Goal: Find specific page/section: Find specific page/section

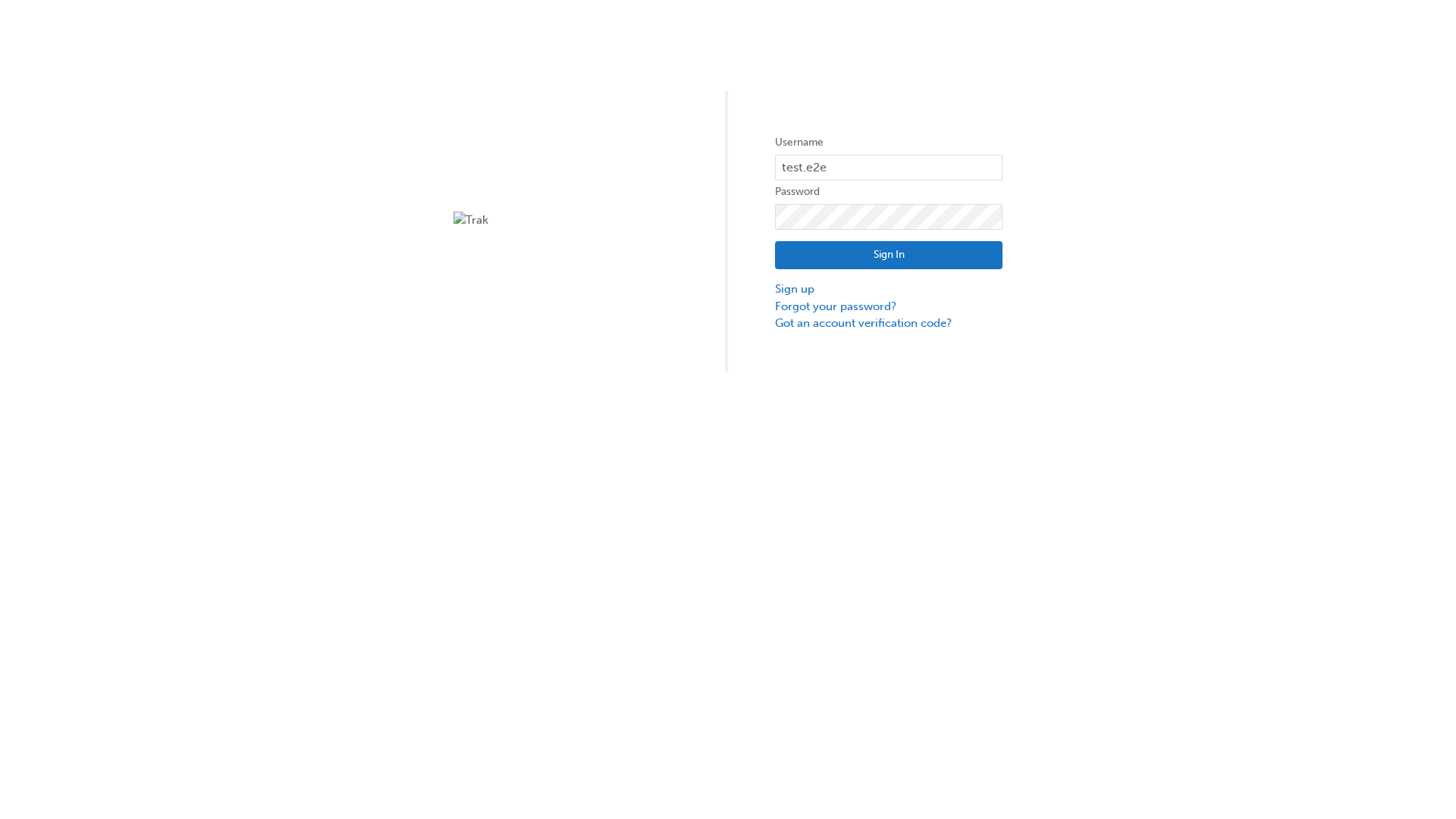
type input "test.e2e.user14"
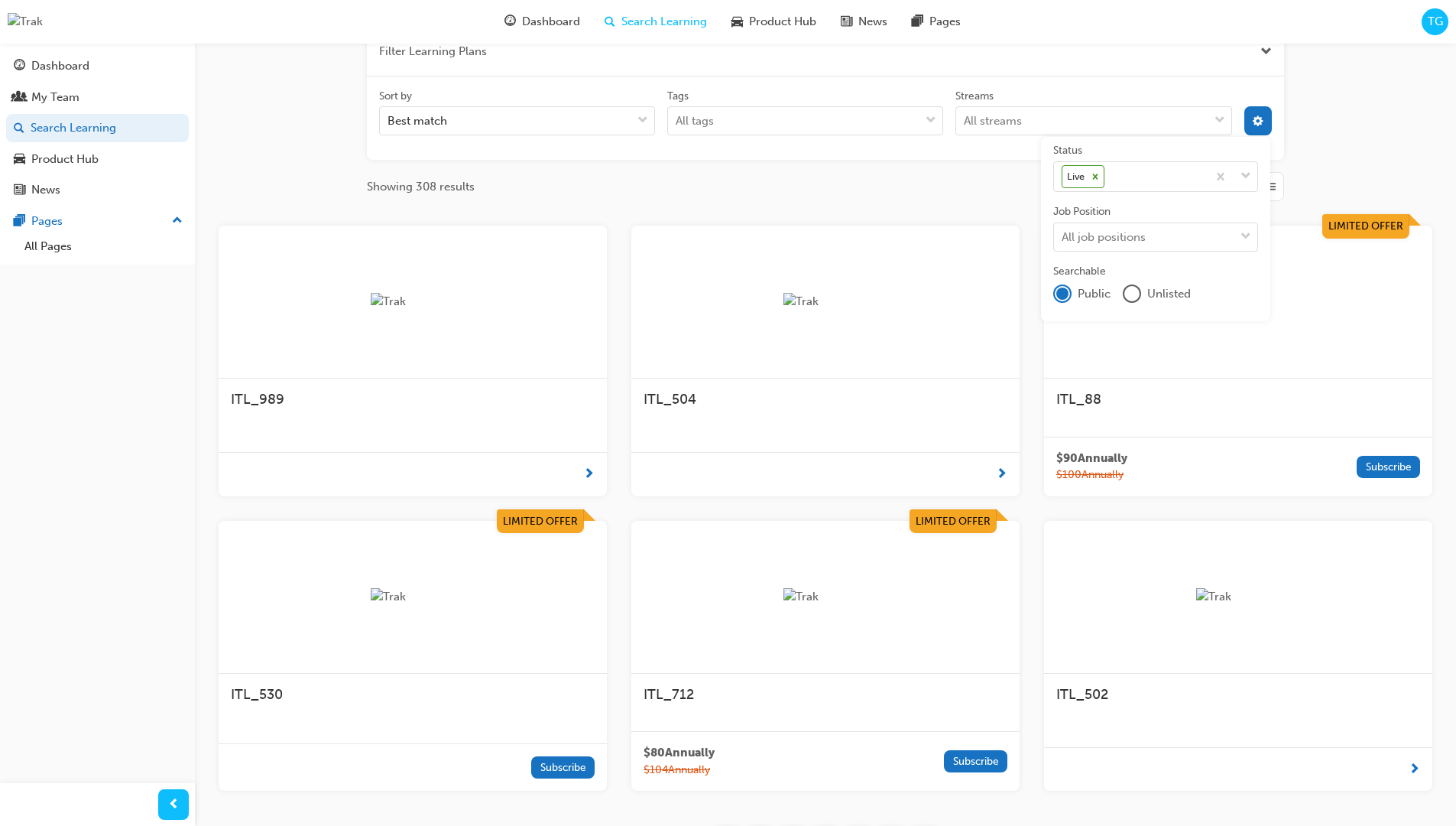
scroll to position [276, 0]
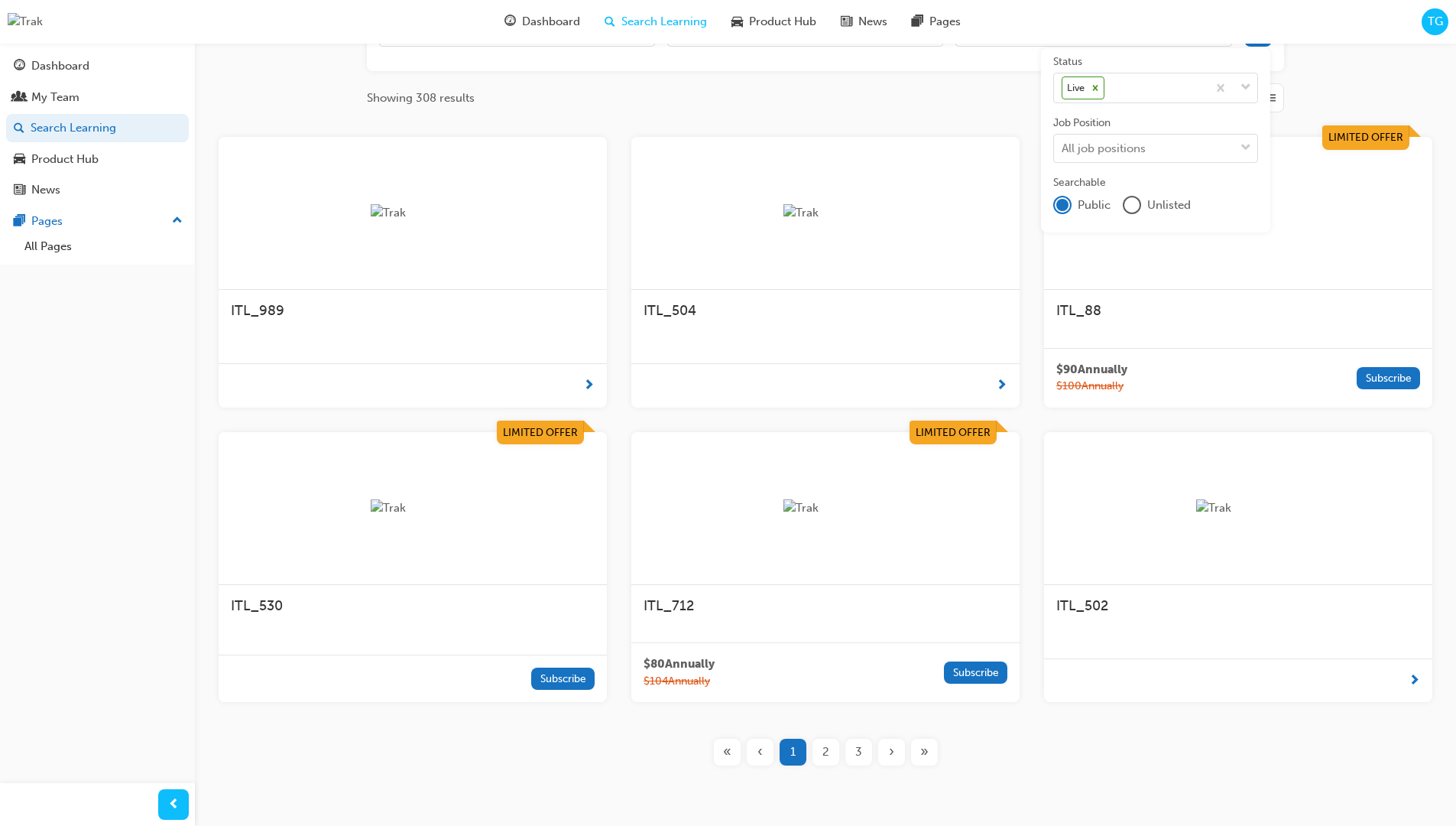
click at [965, 38] on input "Streams All streams" at bounding box center [964, 32] width 2 height 13
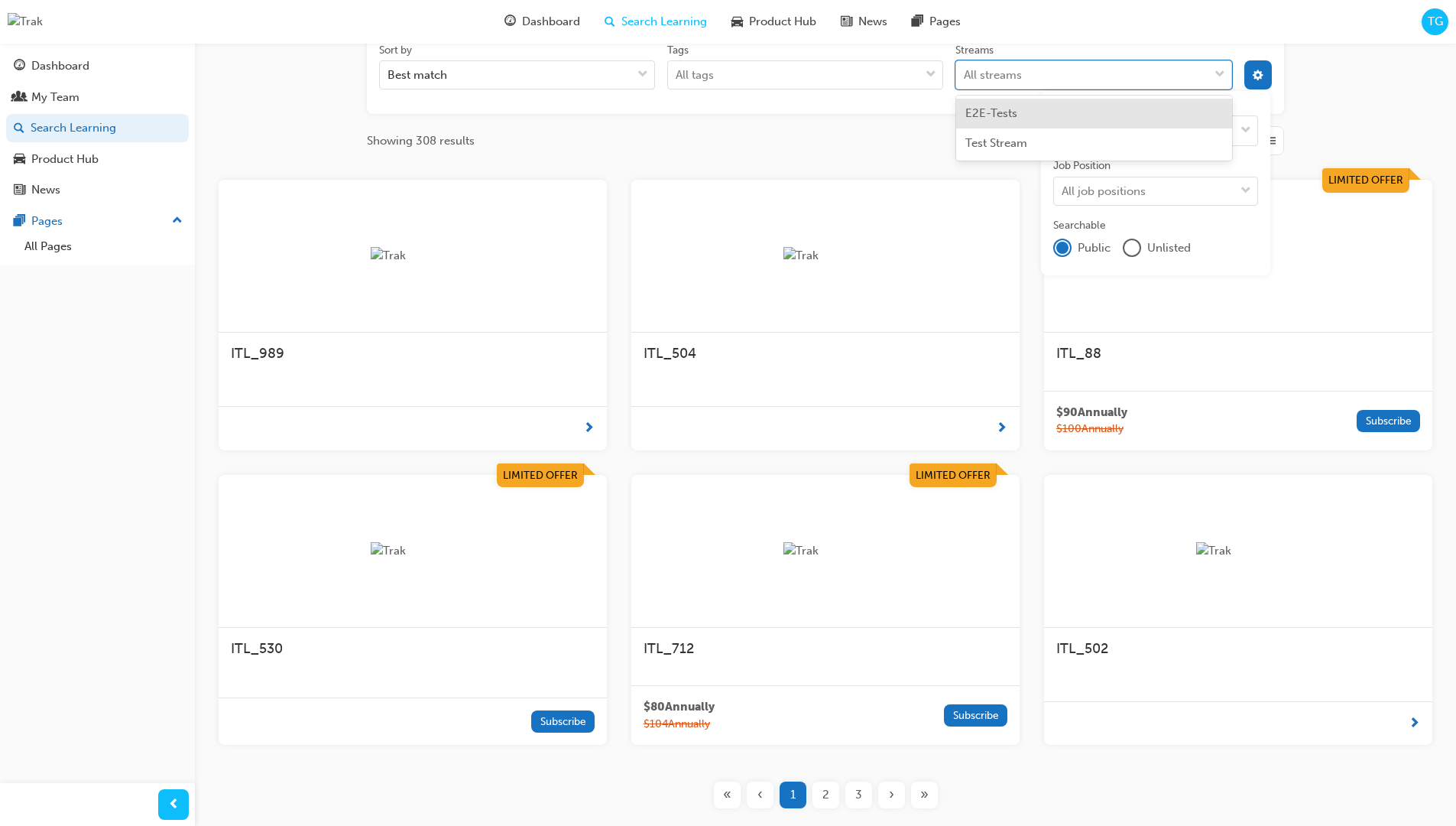
click at [965, 75] on input "Streams option E2E-Tests focused, 1 of 2. 2 results available. Use Up and Down …" at bounding box center [964, 75] width 2 height 13
click at [977, 75] on input "Streams 0 results available for search term Pr. Select is focused ,type to refi…" at bounding box center [970, 75] width 13 height 13
